Goal: Check status: Check status

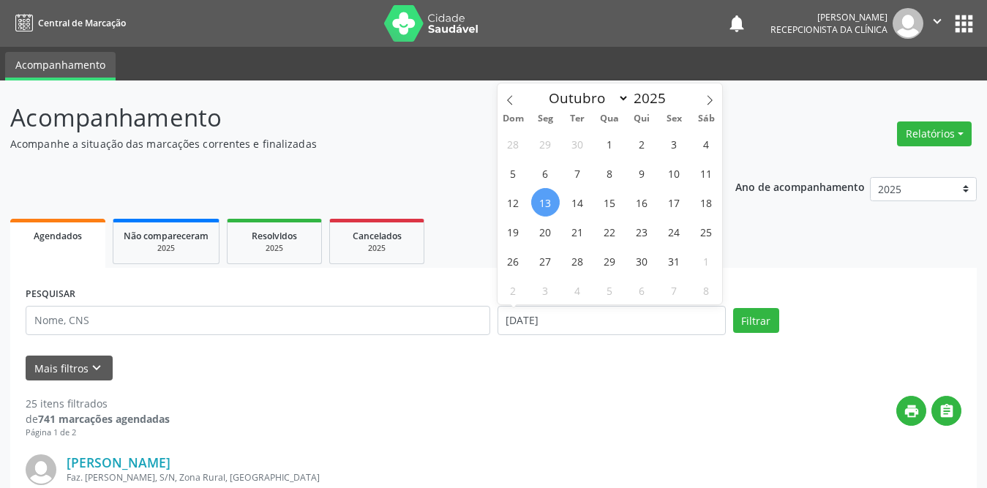
select select "9"
click at [604, 143] on span "1" at bounding box center [610, 143] width 29 height 29
type input "01/10/2025"
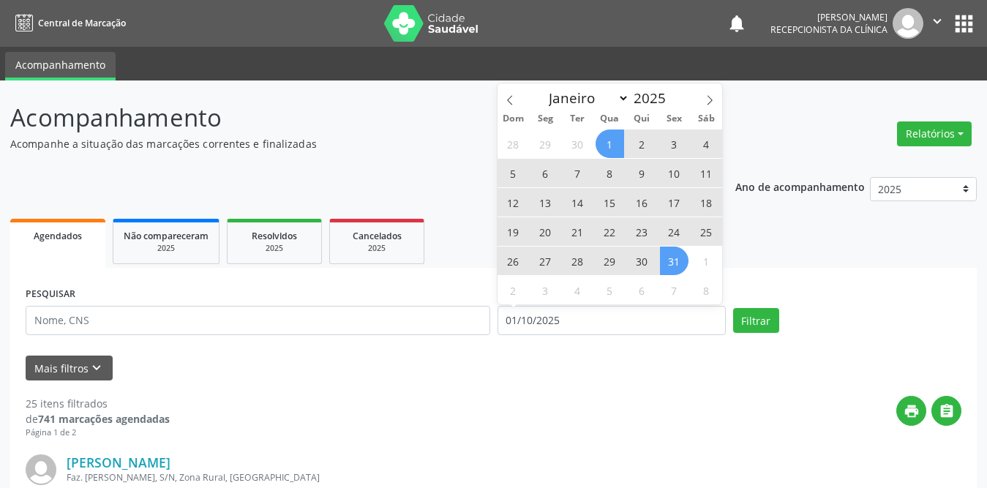
click at [674, 259] on span "31" at bounding box center [674, 261] width 29 height 29
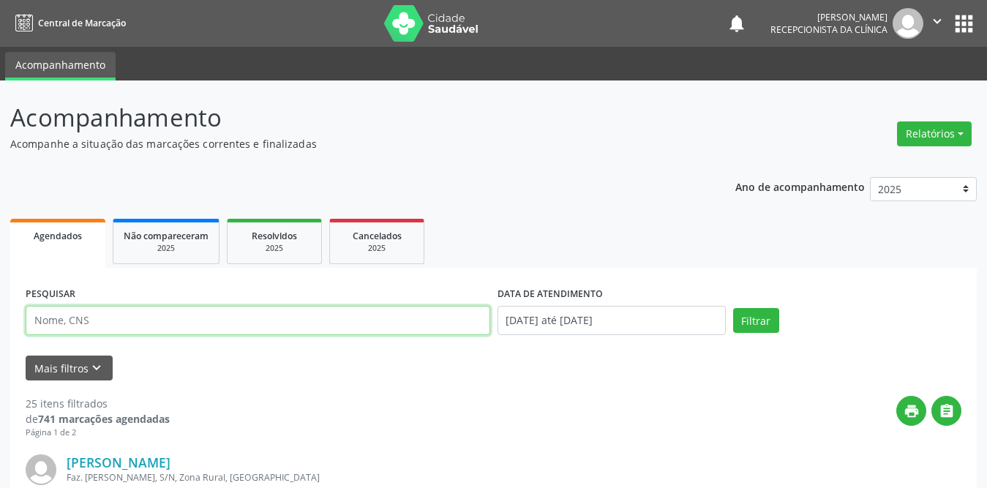
click at [159, 313] on input "text" at bounding box center [258, 320] width 465 height 29
type input "manoel"
click at [733, 308] on button "Filtrar" at bounding box center [756, 320] width 46 height 25
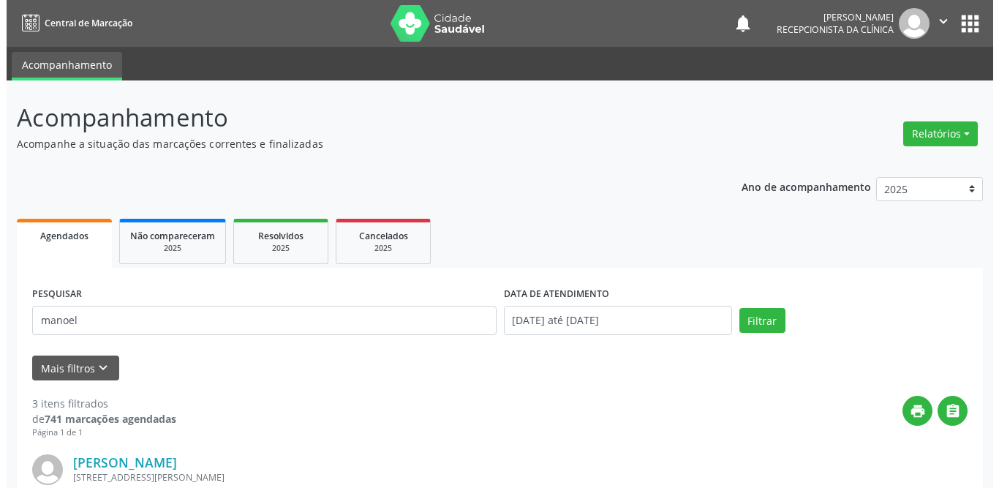
scroll to position [366, 0]
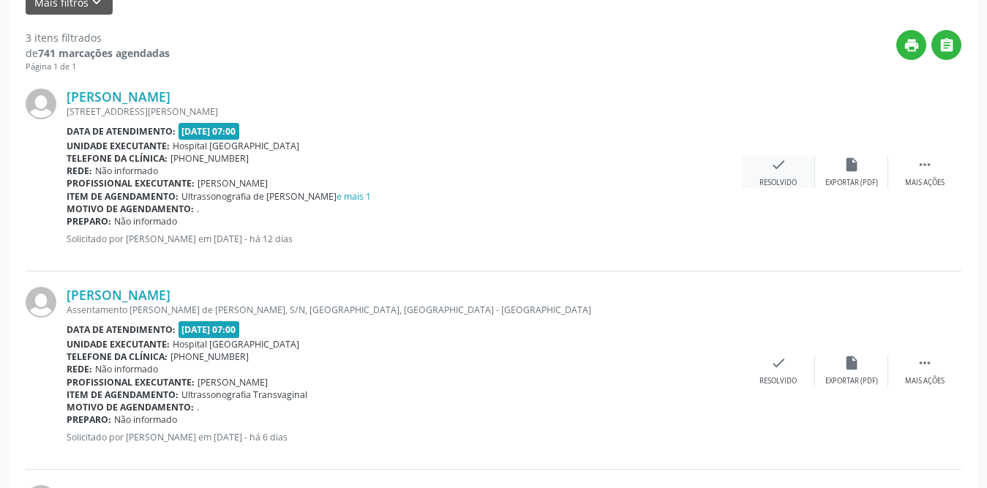
click at [780, 161] on icon "check" at bounding box center [778, 165] width 16 height 16
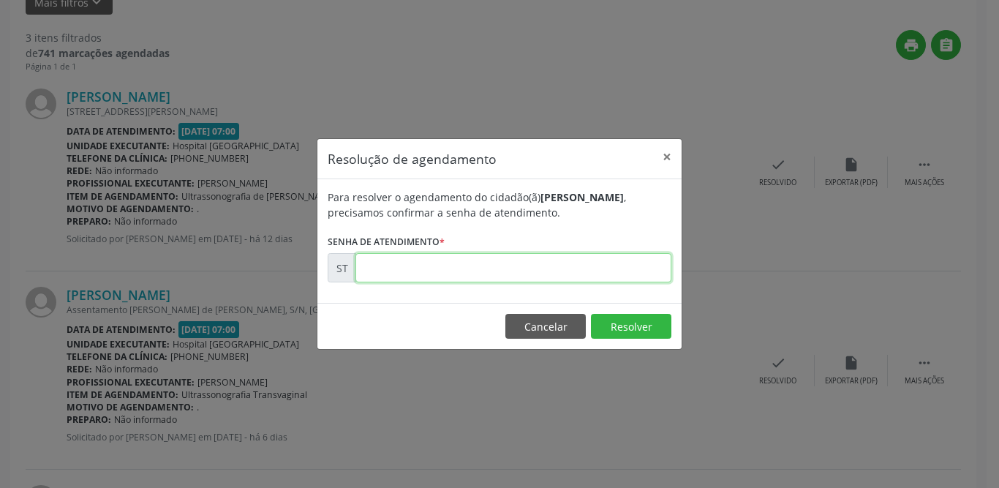
click at [428, 263] on input "text" at bounding box center [514, 267] width 316 height 29
type input "00025833"
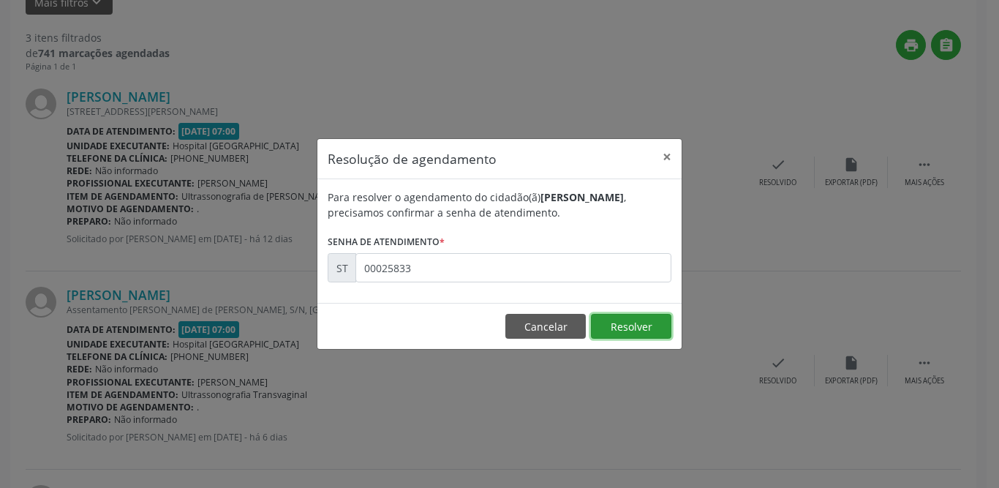
click at [612, 318] on button "Resolver" at bounding box center [631, 326] width 80 height 25
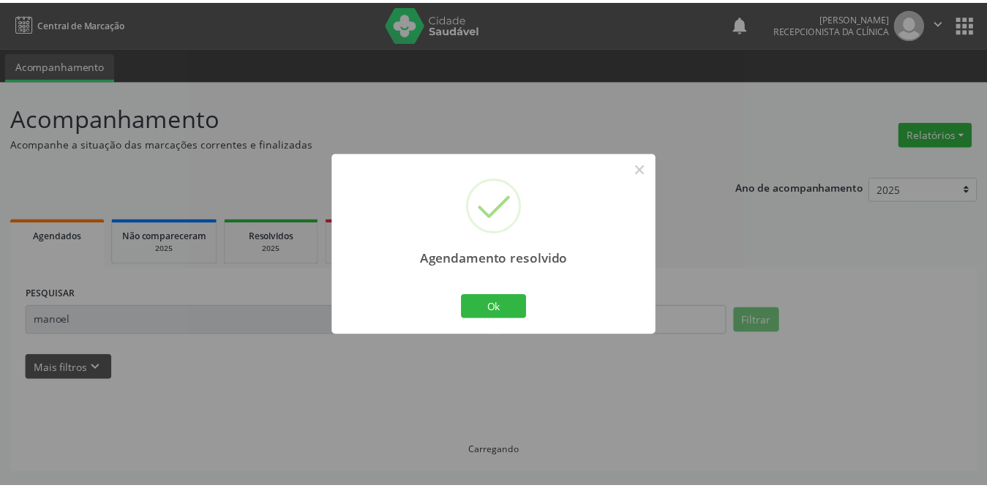
scroll to position [0, 0]
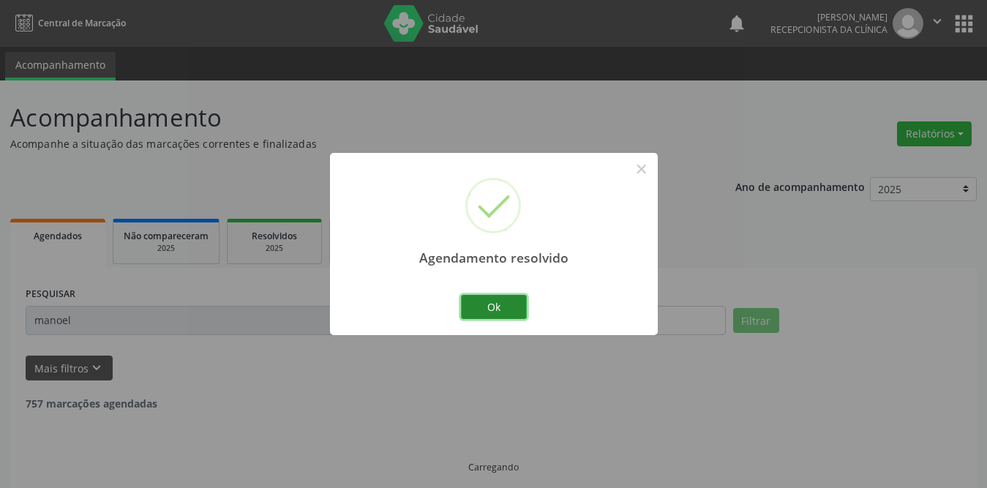
click at [503, 305] on button "Ok" at bounding box center [494, 307] width 66 height 25
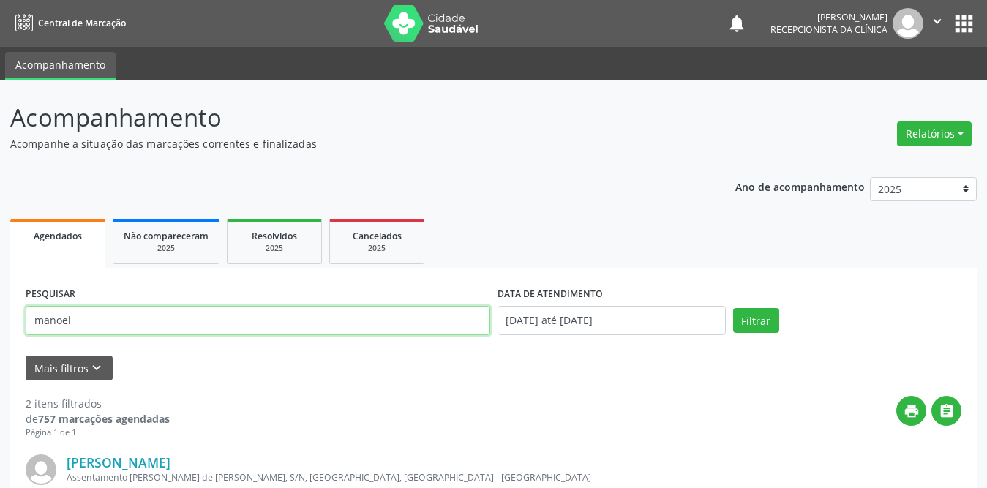
drag, startPoint x: 309, startPoint y: 323, endPoint x: 0, endPoint y: 321, distance: 308.7
click at [0, 322] on div "Acompanhamento Acompanhe a situação das marcações correntes e finalizadas Relat…" at bounding box center [493, 470] width 987 height 780
type input "Damarys"
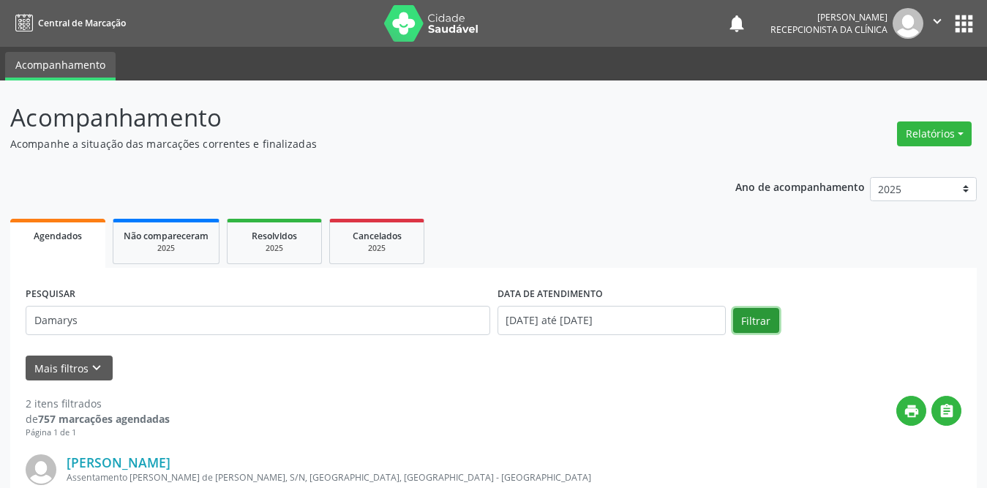
click at [765, 326] on button "Filtrar" at bounding box center [756, 320] width 46 height 25
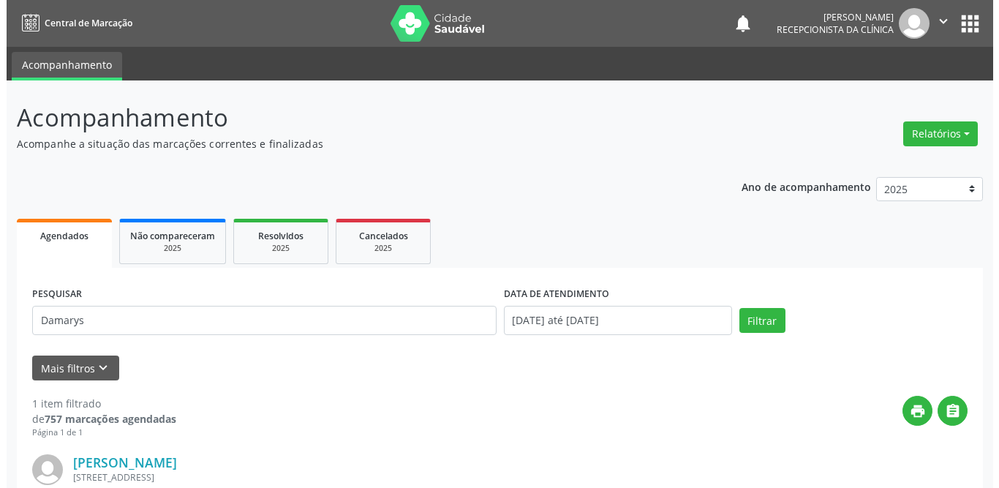
scroll to position [174, 0]
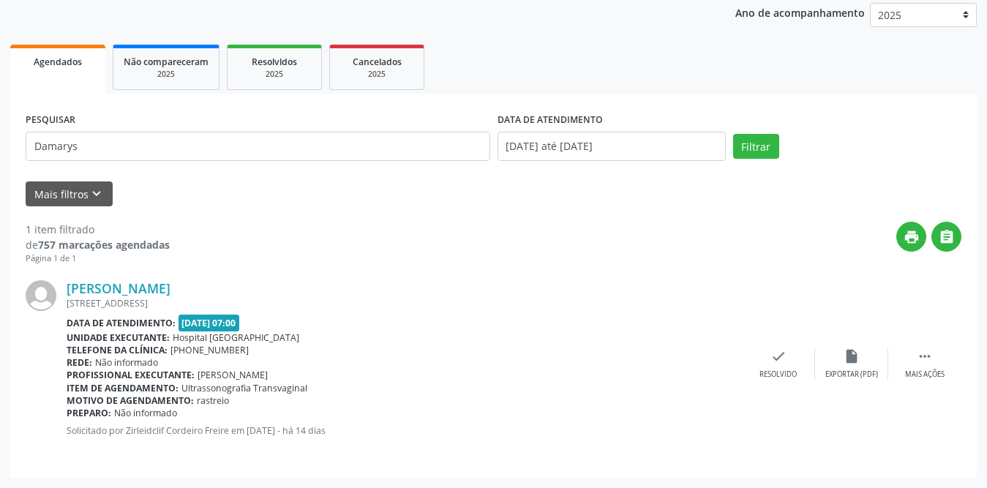
click at [772, 343] on div "[PERSON_NAME] [STREET_ADDRESS] Data de atendimento: [DATE] 07:00 Unidade execut…" at bounding box center [494, 364] width 936 height 198
click at [781, 361] on icon "check" at bounding box center [778, 356] width 16 height 16
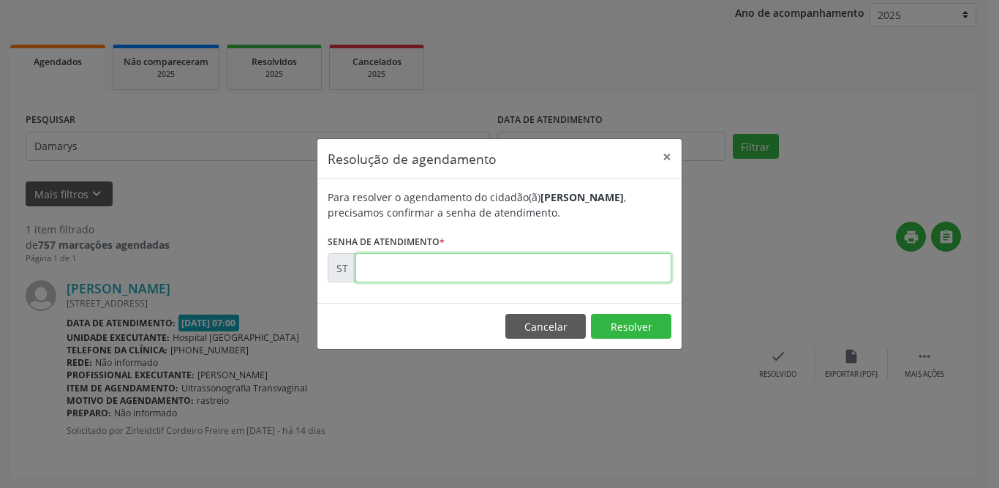
click at [560, 259] on input "text" at bounding box center [514, 267] width 316 height 29
type input "00025190"
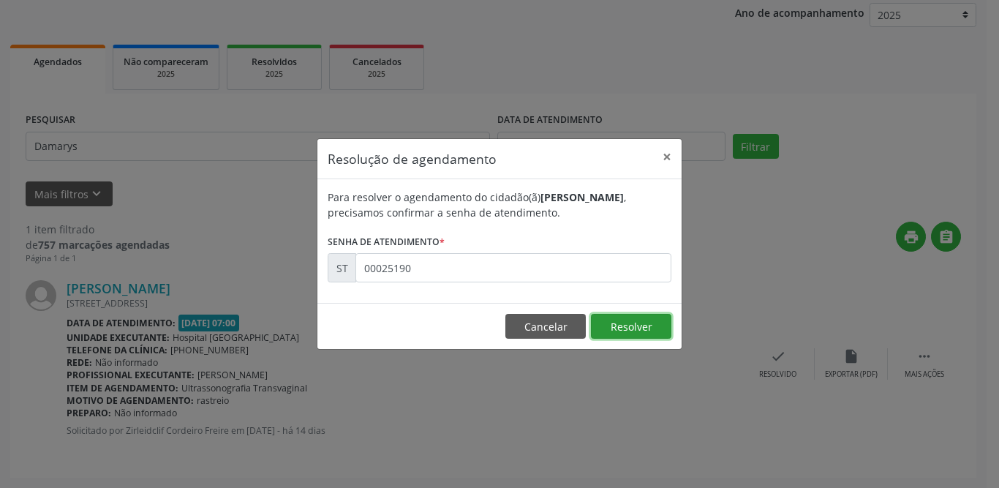
click at [627, 328] on button "Resolver" at bounding box center [631, 326] width 80 height 25
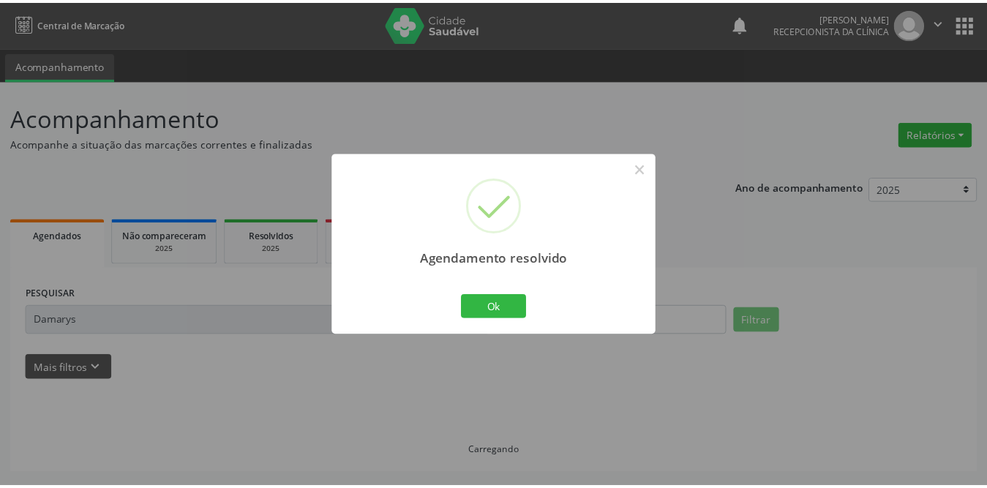
scroll to position [0, 0]
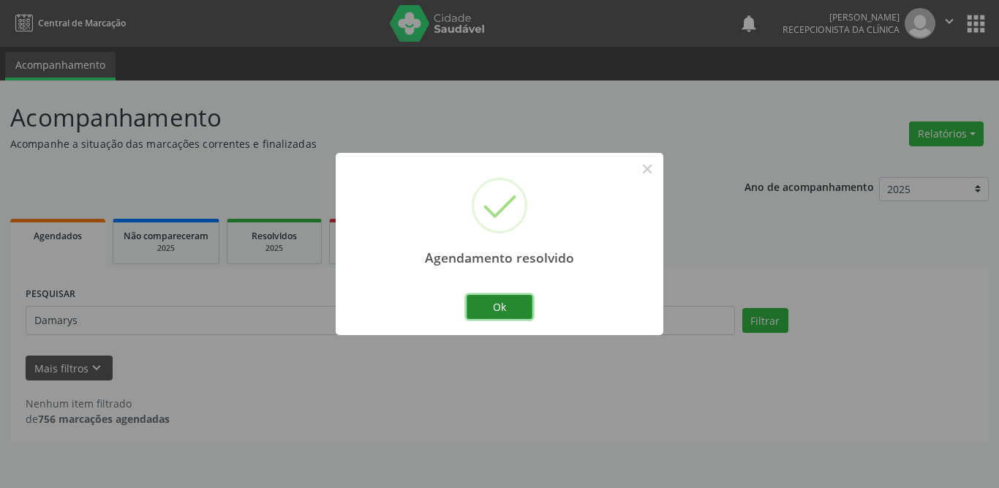
click at [486, 307] on button "Ok" at bounding box center [500, 307] width 66 height 25
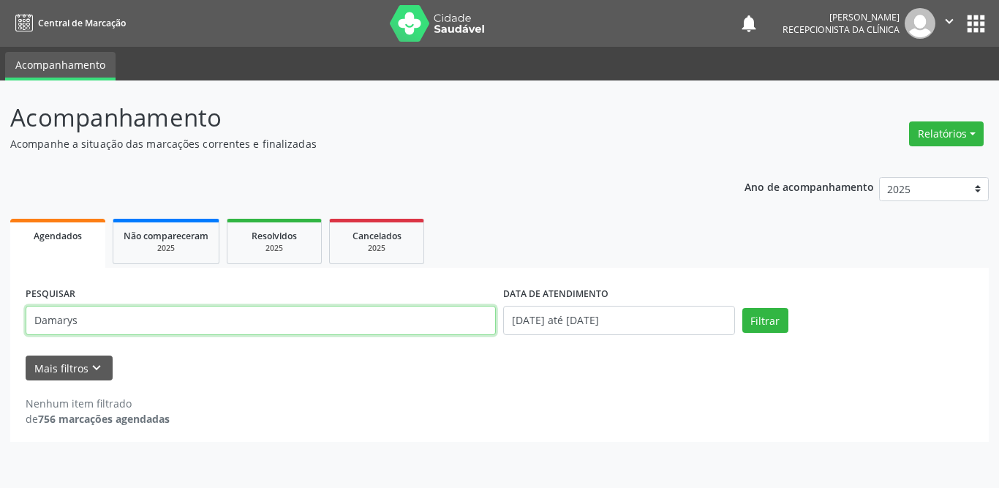
drag, startPoint x: 154, startPoint y: 323, endPoint x: 17, endPoint y: 323, distance: 136.8
click at [17, 323] on div "PESQUISAR Damarys DATA DE ATENDIMENTO [DATE] até [DATE] Filtrar UNIDADE DE REFE…" at bounding box center [499, 355] width 979 height 174
type input "Margarida"
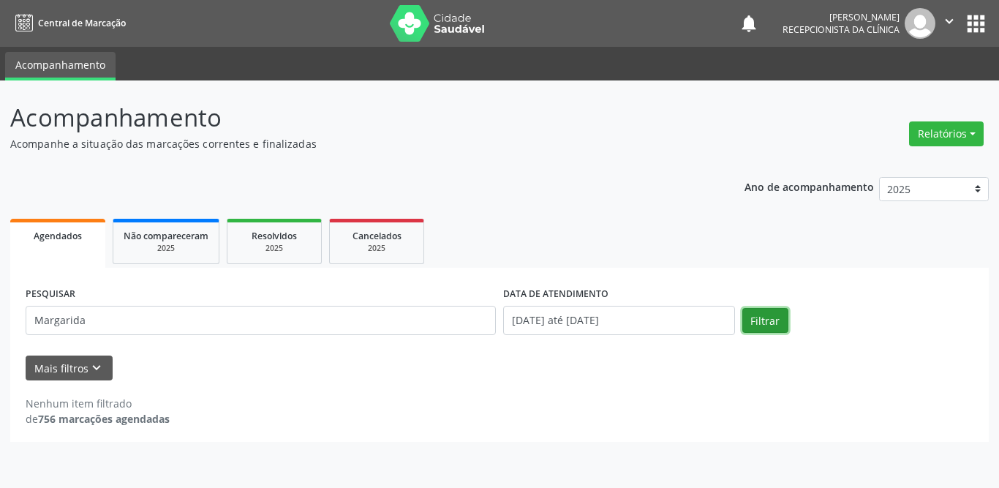
click at [764, 318] on button "Filtrar" at bounding box center [766, 320] width 46 height 25
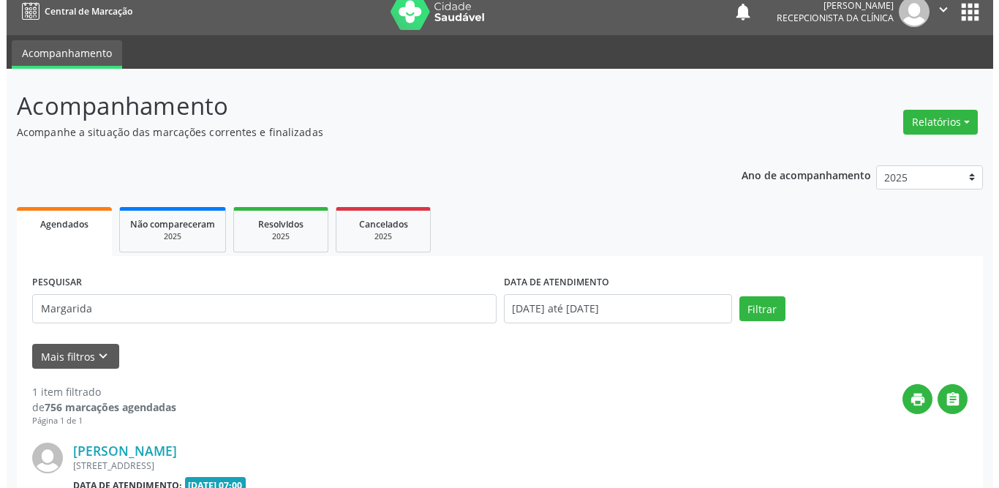
scroll to position [174, 0]
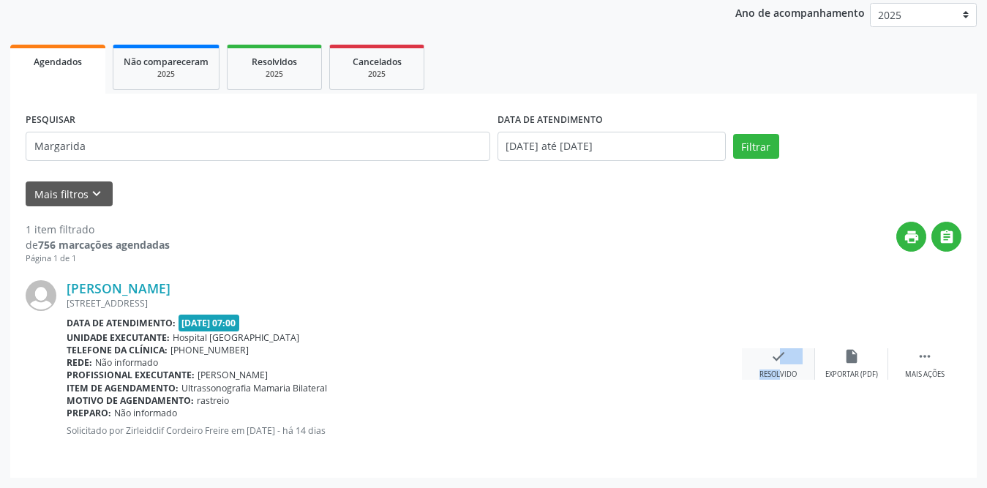
click at [767, 365] on div "check Resolvido" at bounding box center [778, 363] width 73 height 31
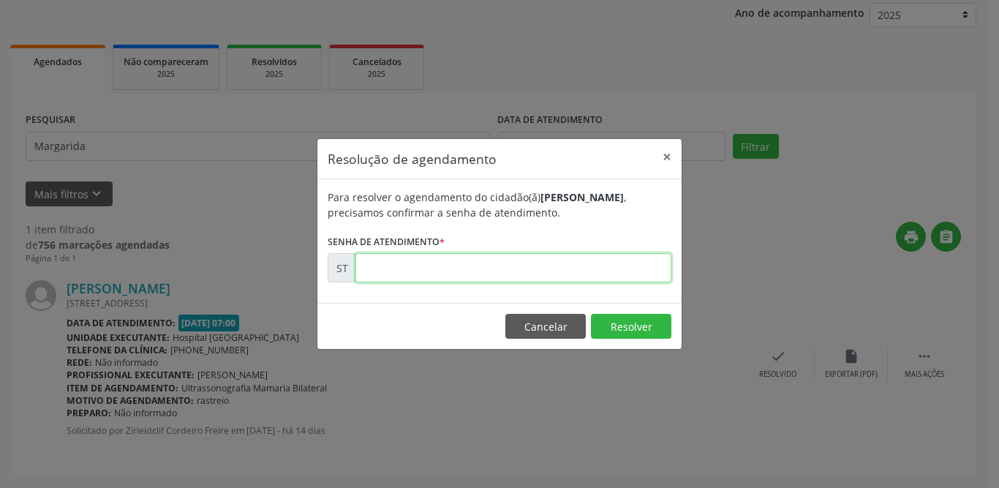
click at [446, 259] on input "text" at bounding box center [514, 267] width 316 height 29
type input "00025202"
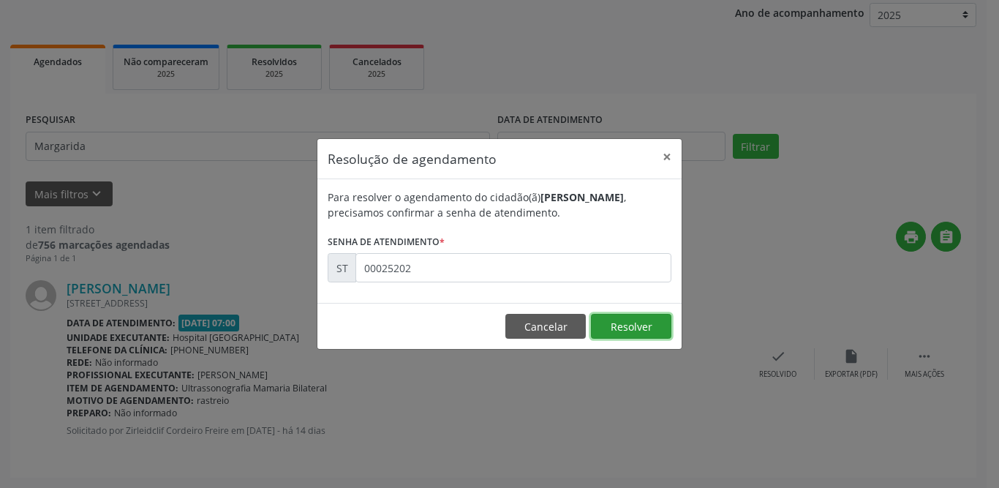
click at [636, 326] on button "Resolver" at bounding box center [631, 326] width 80 height 25
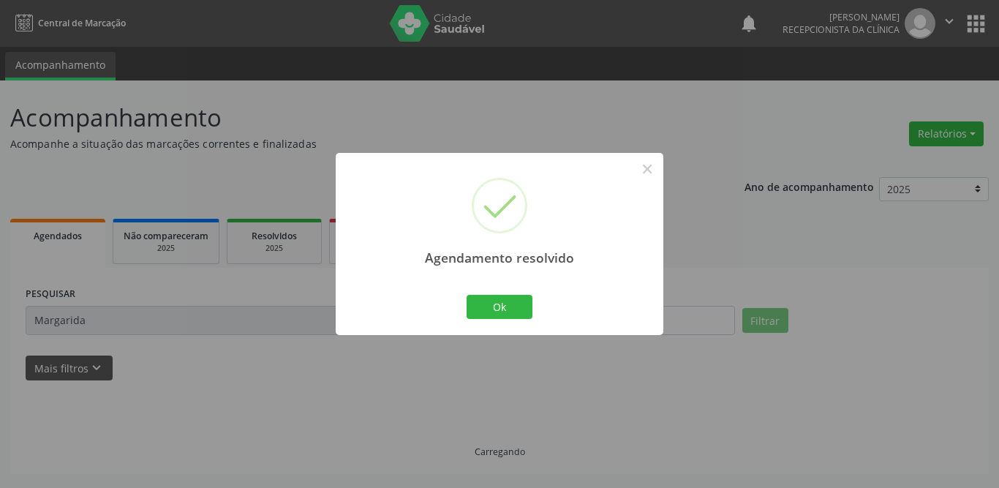
scroll to position [0, 0]
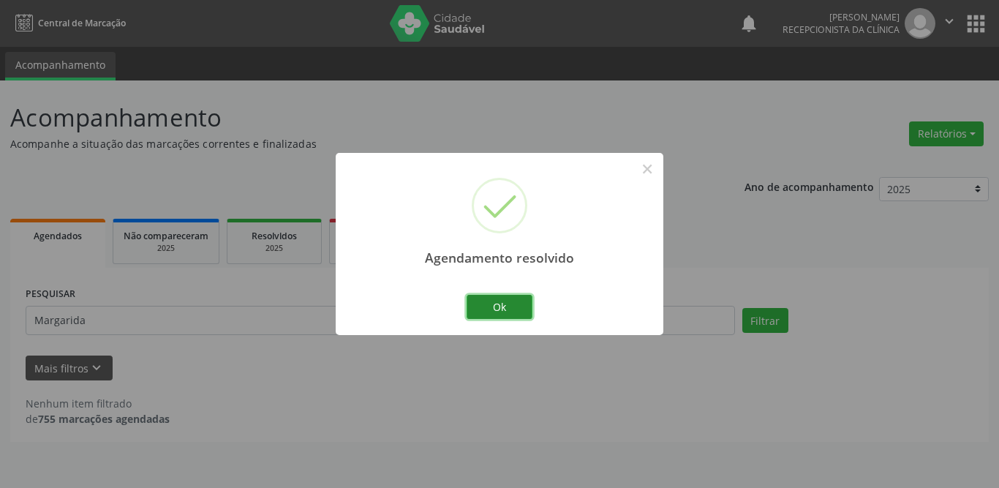
click at [523, 312] on button "Ok" at bounding box center [500, 307] width 66 height 25
